Goal: Browse casually

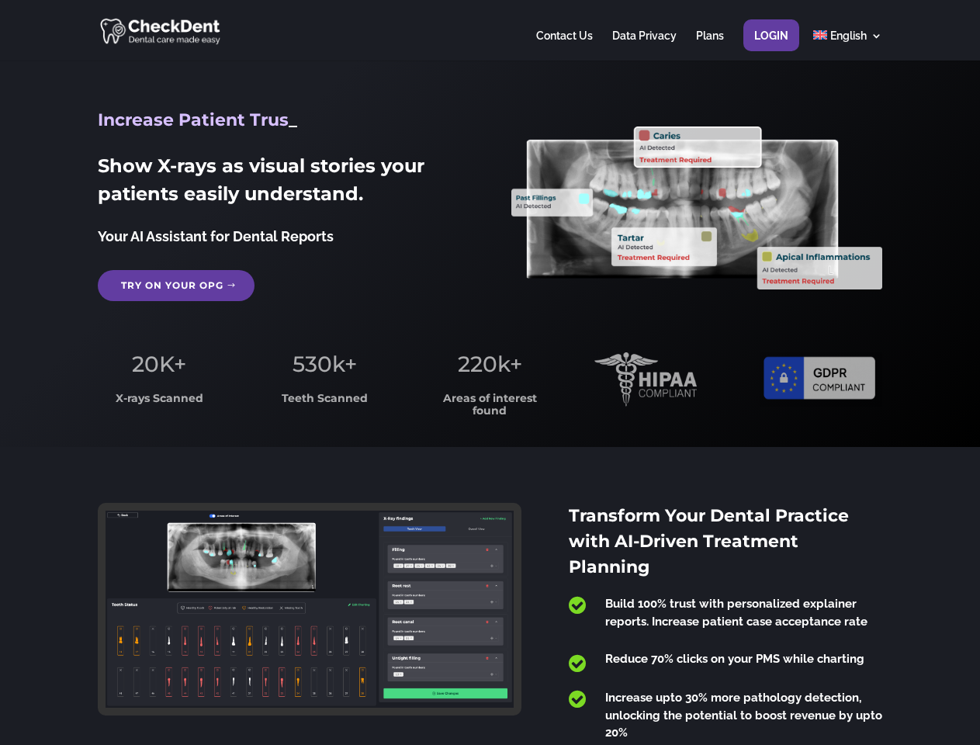
click at [490, 373] on span "220k+" at bounding box center [490, 364] width 64 height 26
click at [490, 30] on div at bounding box center [490, 30] width 784 height 61
click at [490, 373] on span "220k+" at bounding box center [490, 364] width 64 height 26
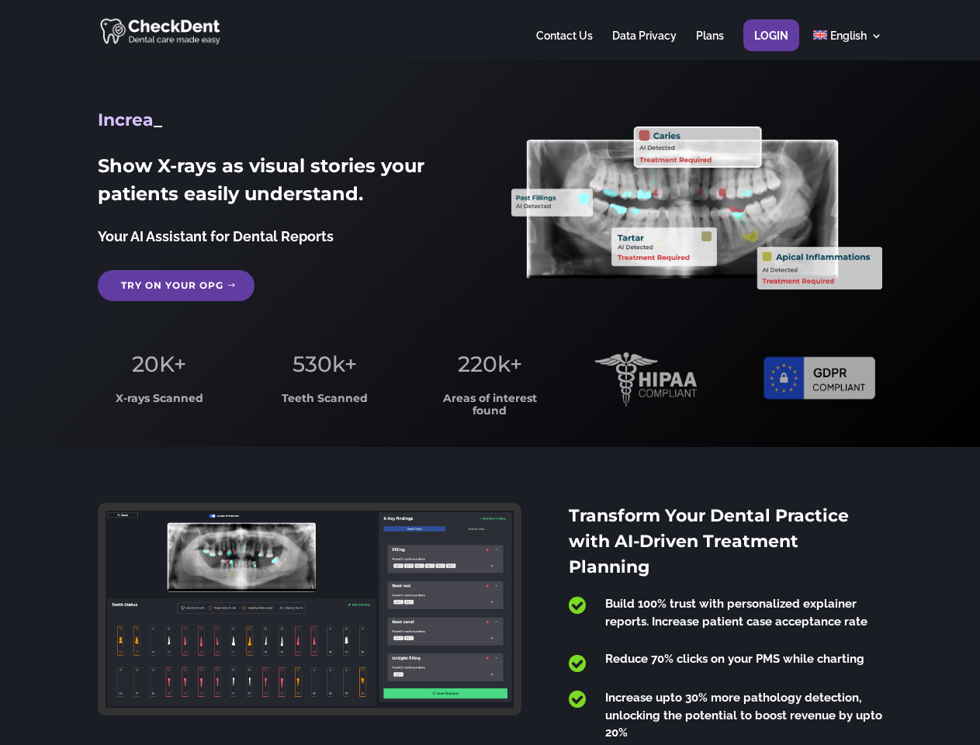
click at [490, 30] on div at bounding box center [490, 30] width 784 height 61
